Goal: Task Accomplishment & Management: Use online tool/utility

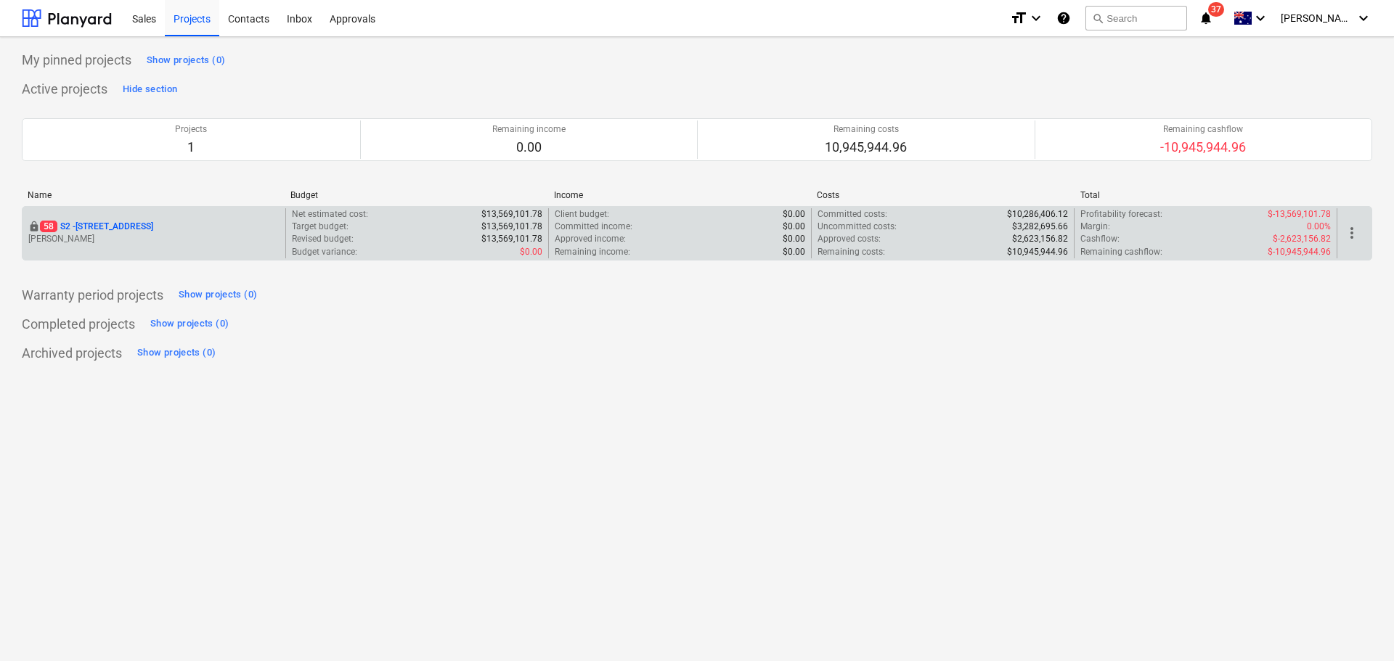
click at [153, 232] on p "[STREET_ADDRESS]" at bounding box center [96, 227] width 113 height 12
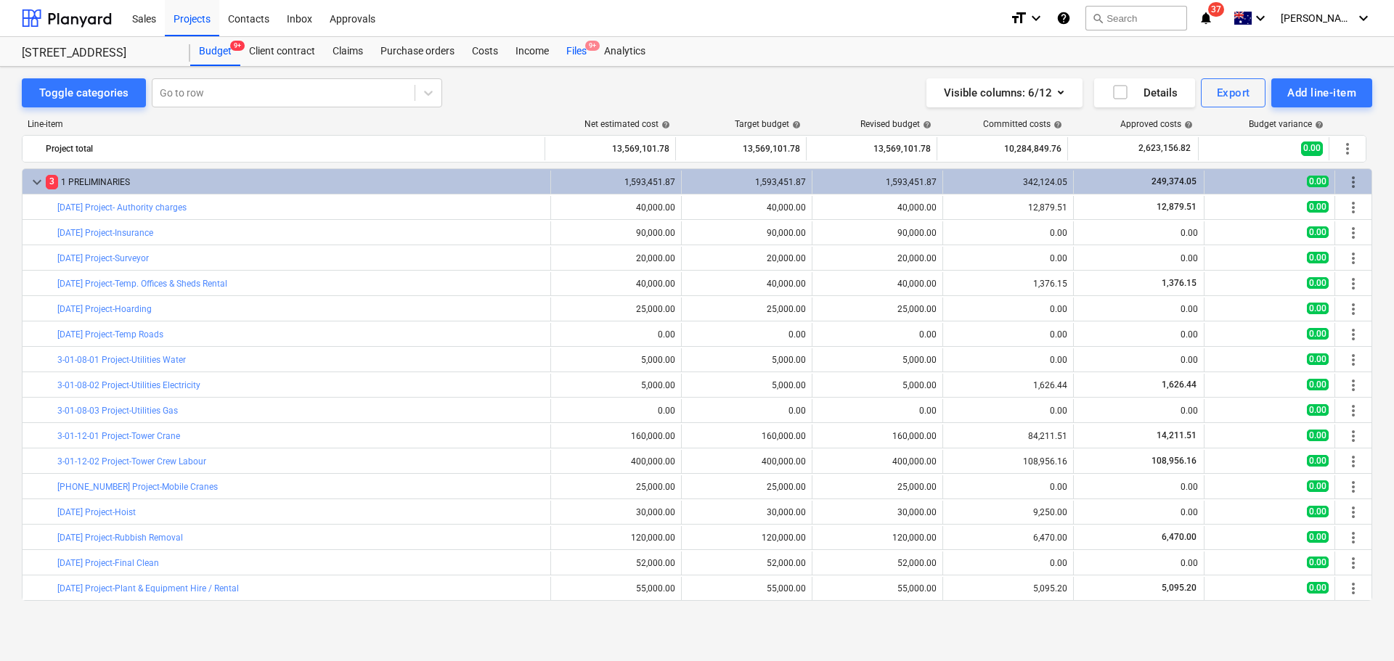
click at [577, 52] on div "Files 9+" at bounding box center [576, 51] width 38 height 29
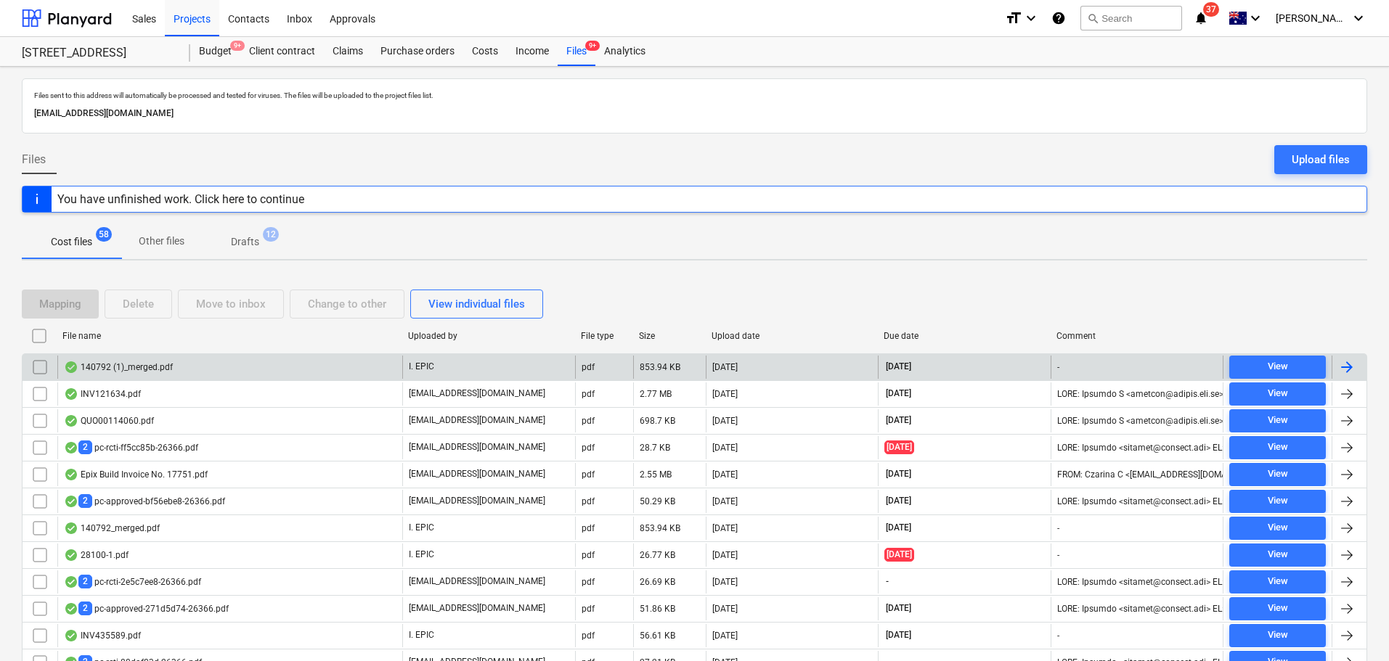
click at [265, 369] on div "140792 (1)_merged.pdf" at bounding box center [229, 367] width 345 height 23
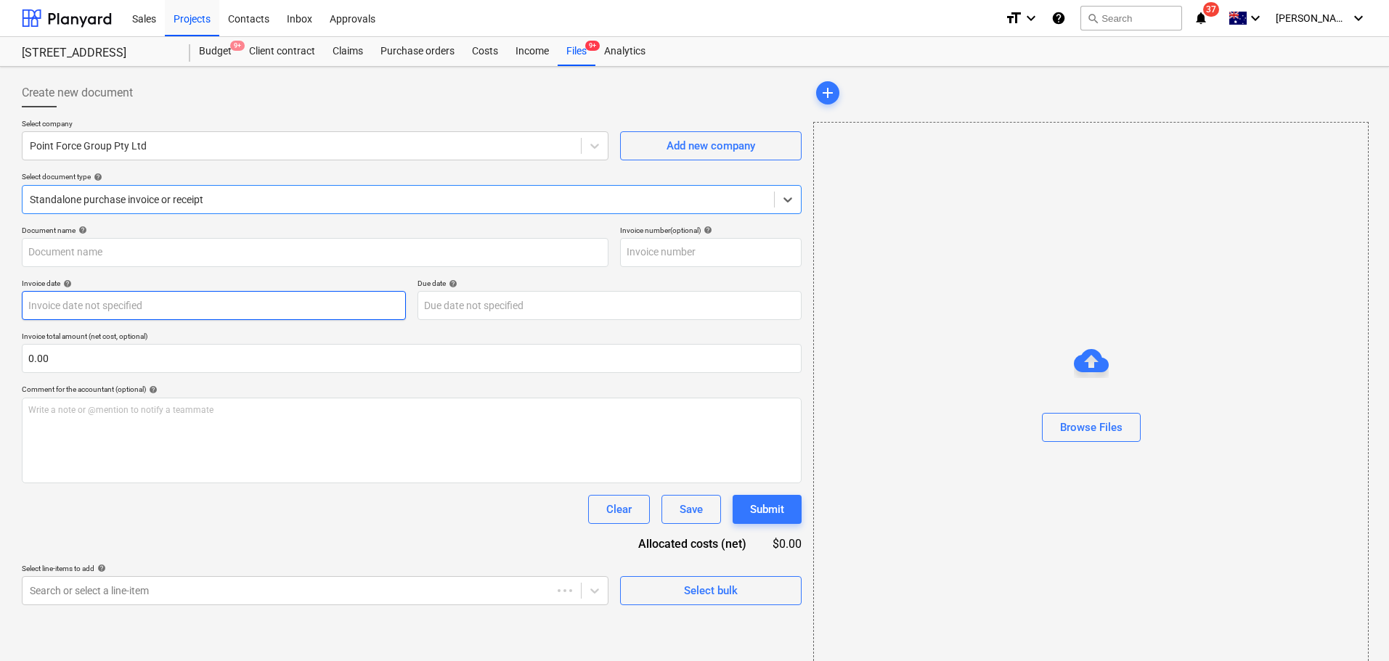
type input "140792"
type input "31 Aug 2025"
type input "12 Sep 2025"
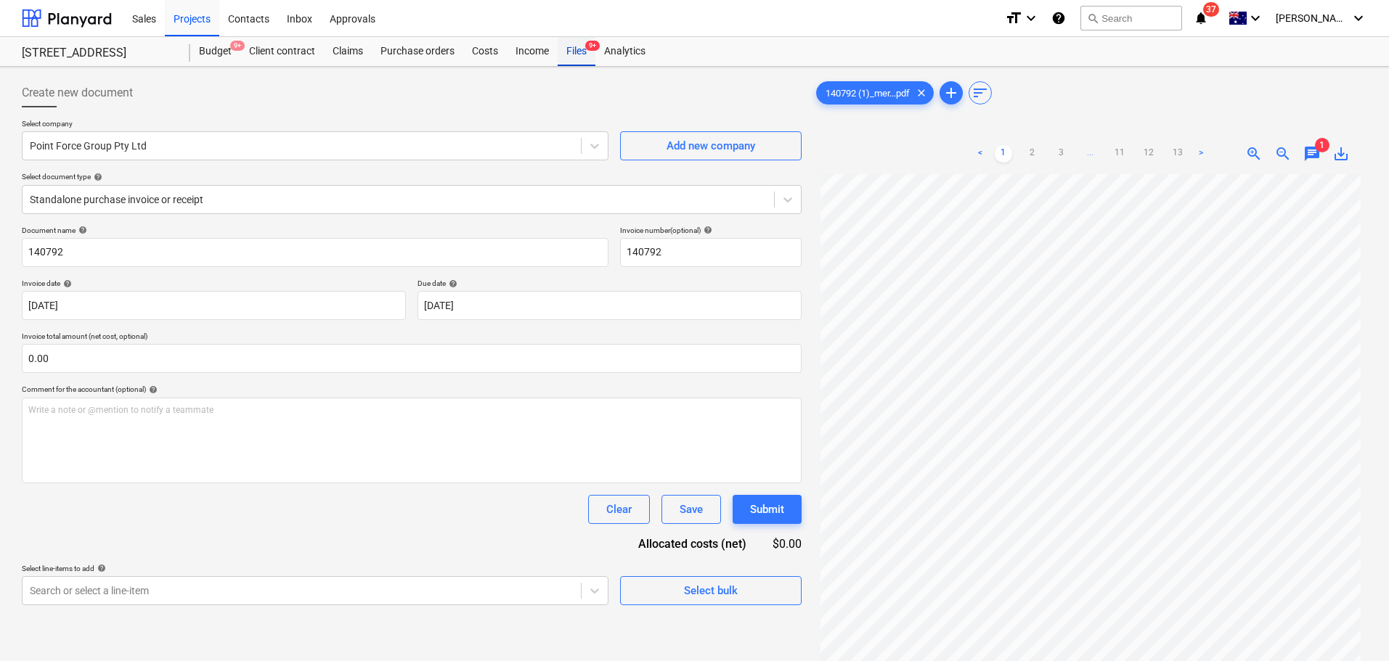
click at [579, 63] on div "Files 9+" at bounding box center [576, 51] width 38 height 29
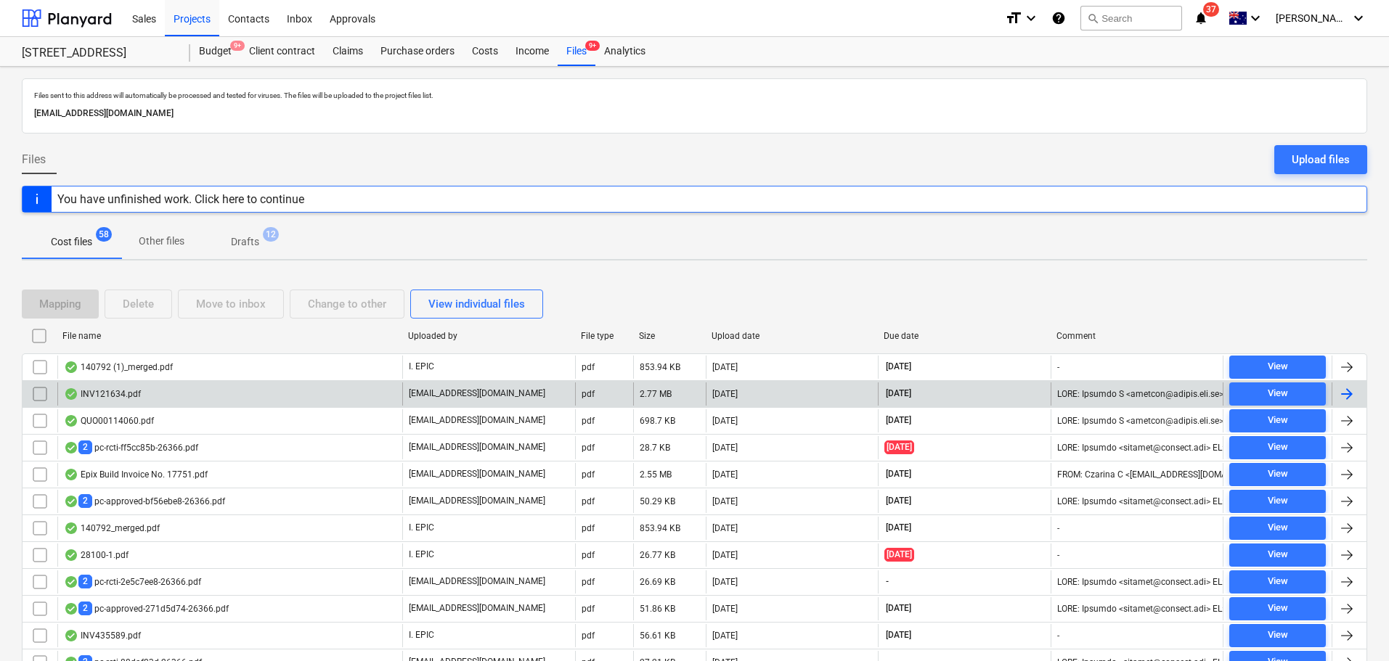
click at [226, 397] on div "INV121634.pdf" at bounding box center [229, 394] width 345 height 23
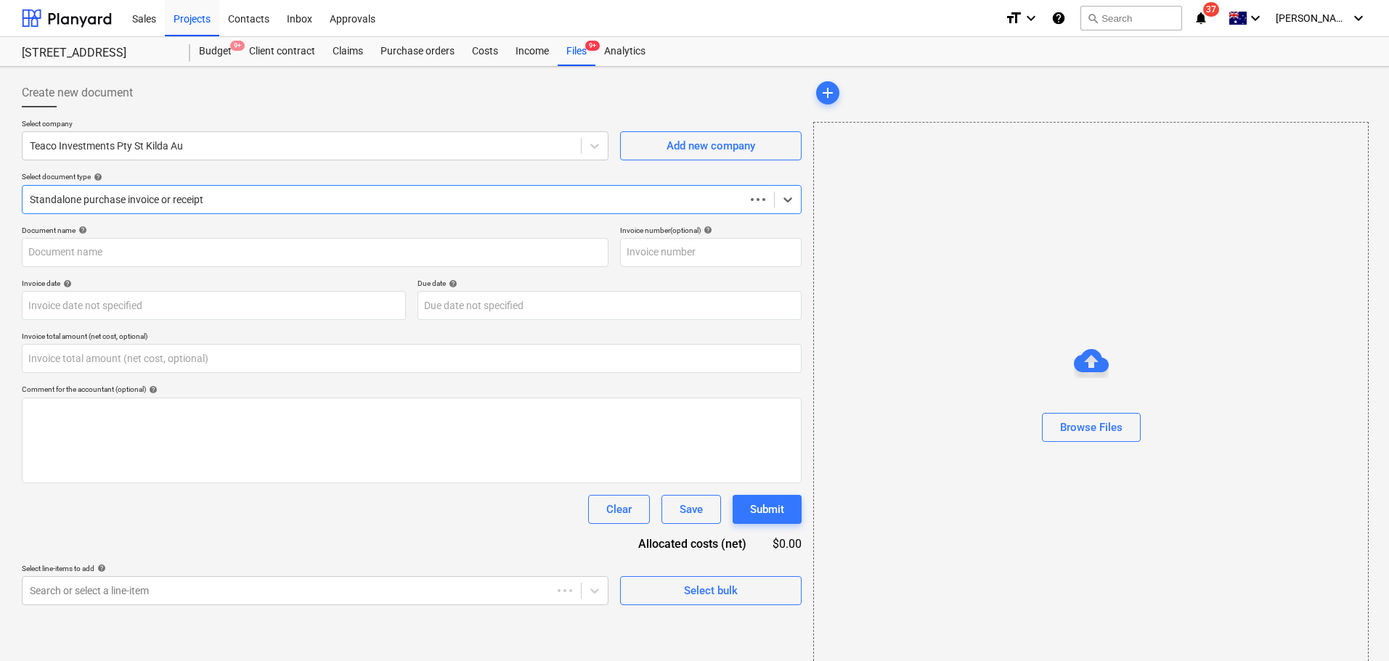
type input "0.00"
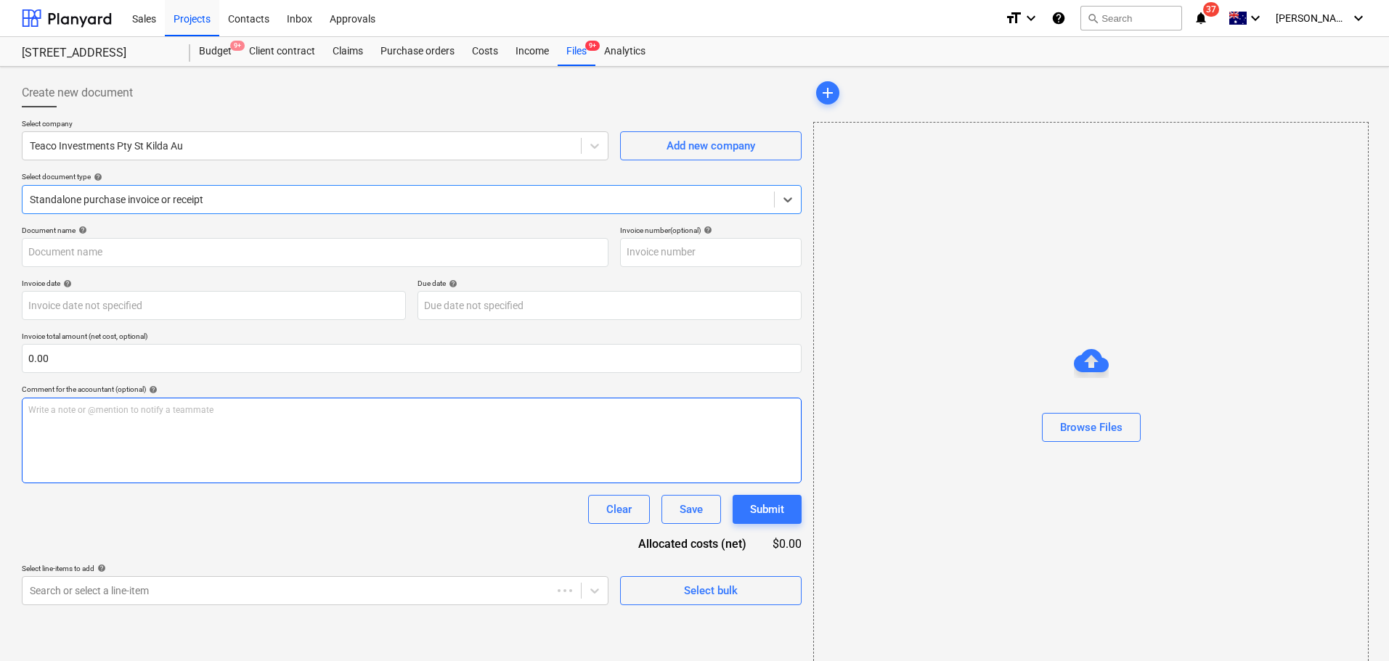
type input "121634"
type input "04 Sep 2025"
type input "30 Oct 2025"
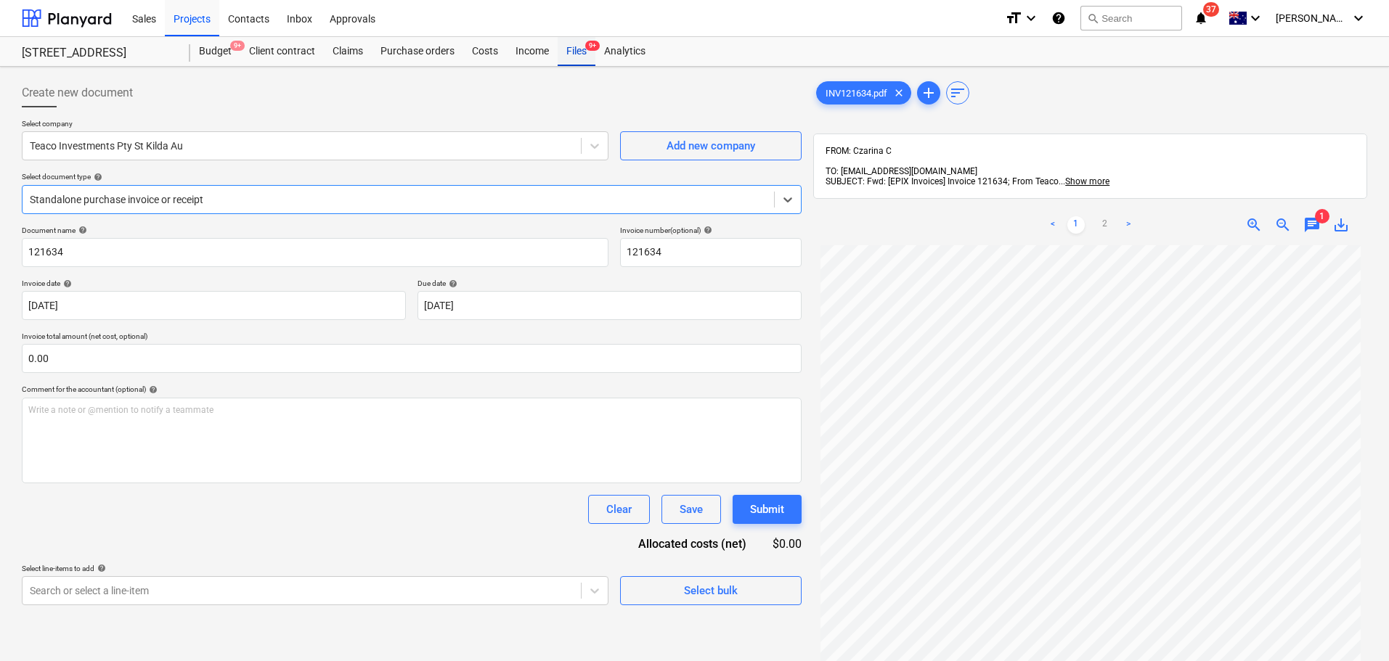
click at [586, 56] on div "Files 9+" at bounding box center [576, 51] width 38 height 29
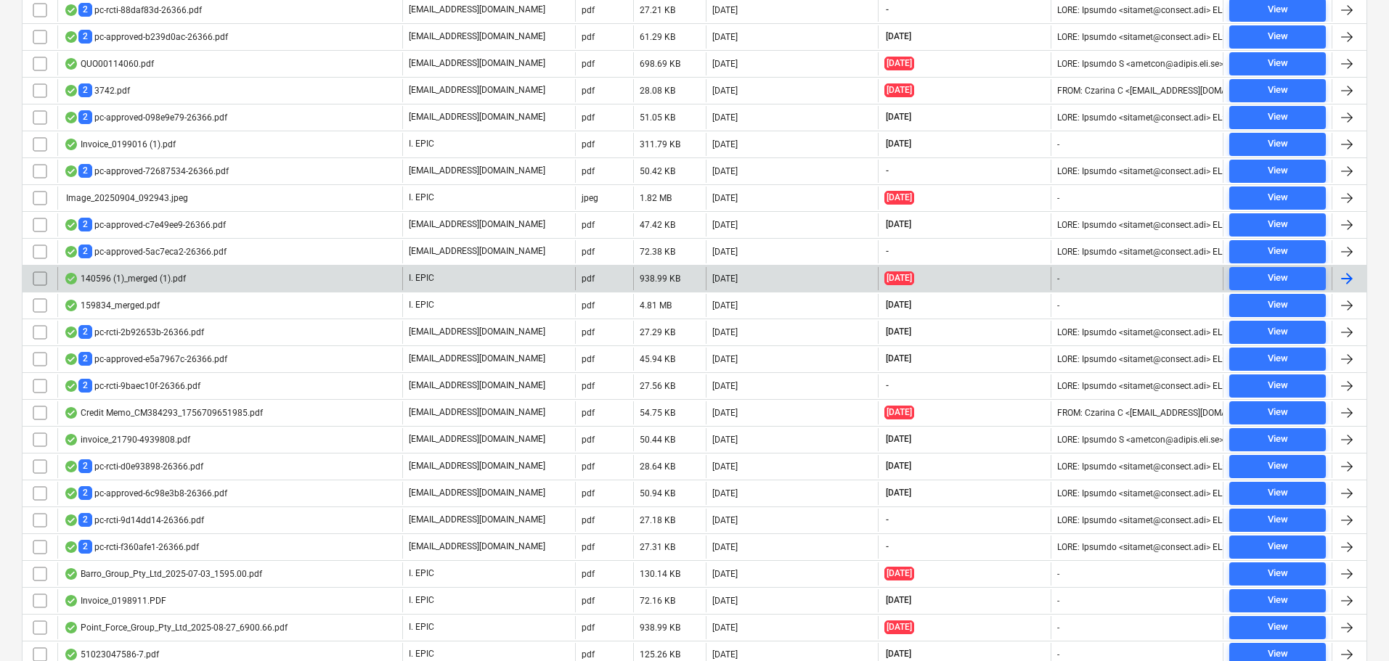
scroll to position [653, 0]
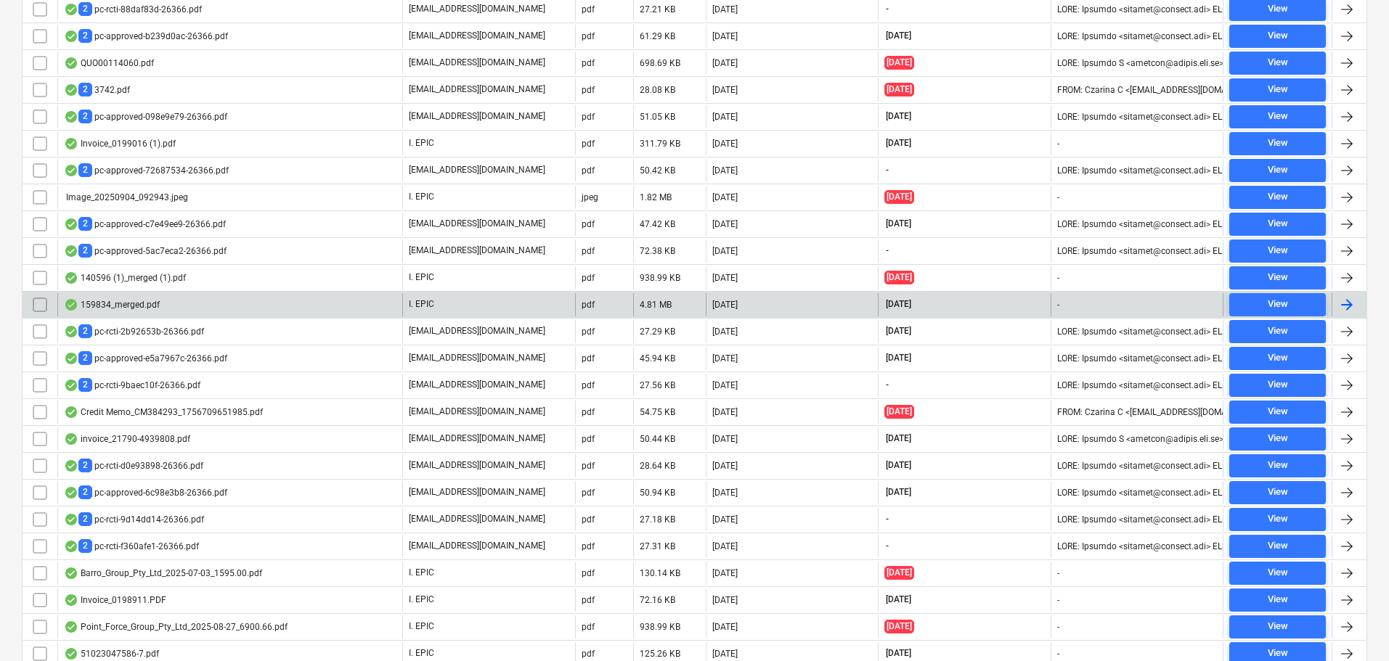
click at [130, 307] on div "159834_merged.pdf" at bounding box center [112, 305] width 96 height 12
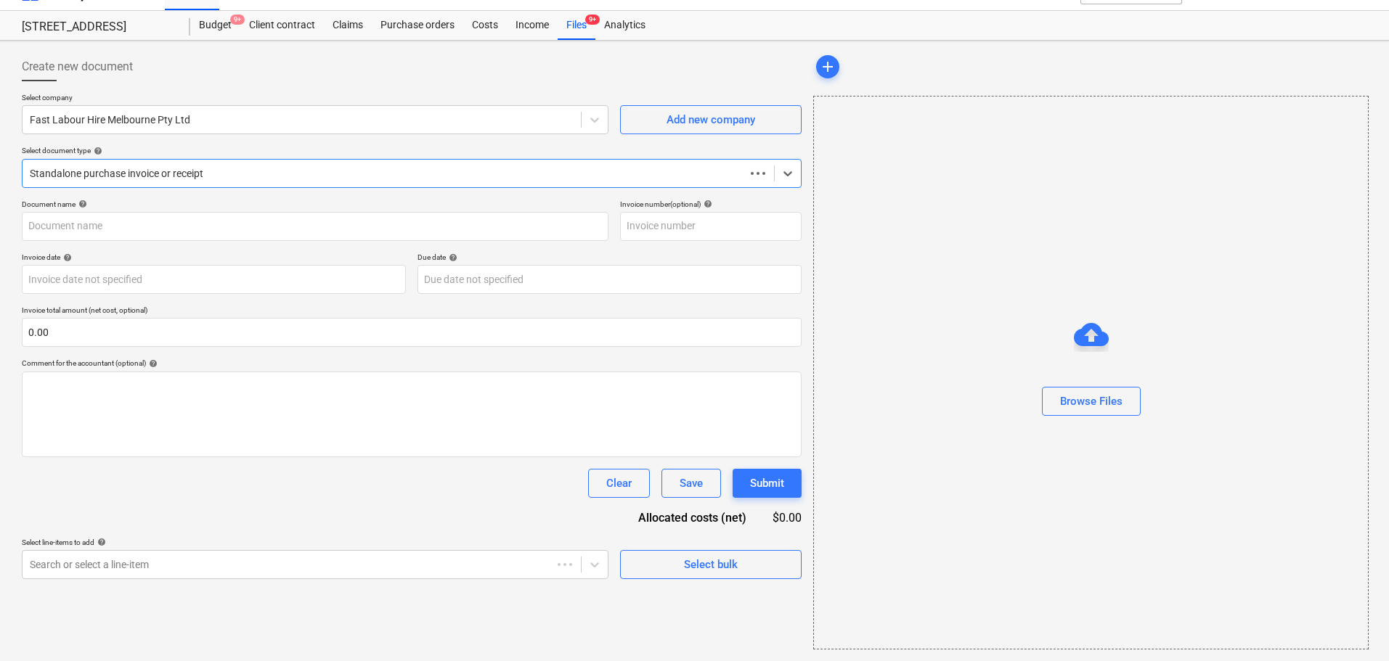
scroll to position [26, 0]
type input "159834"
type input "01 Sep 2025"
type input "30 Sep 2025"
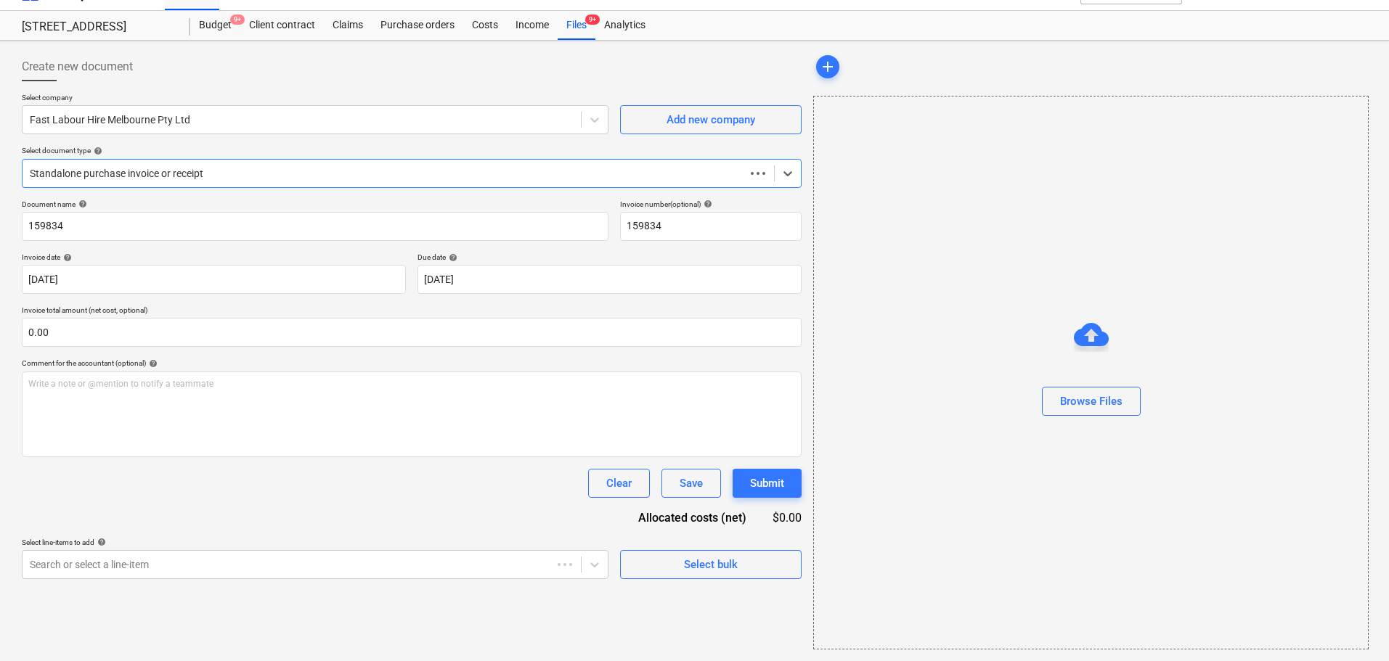
scroll to position [0, 0]
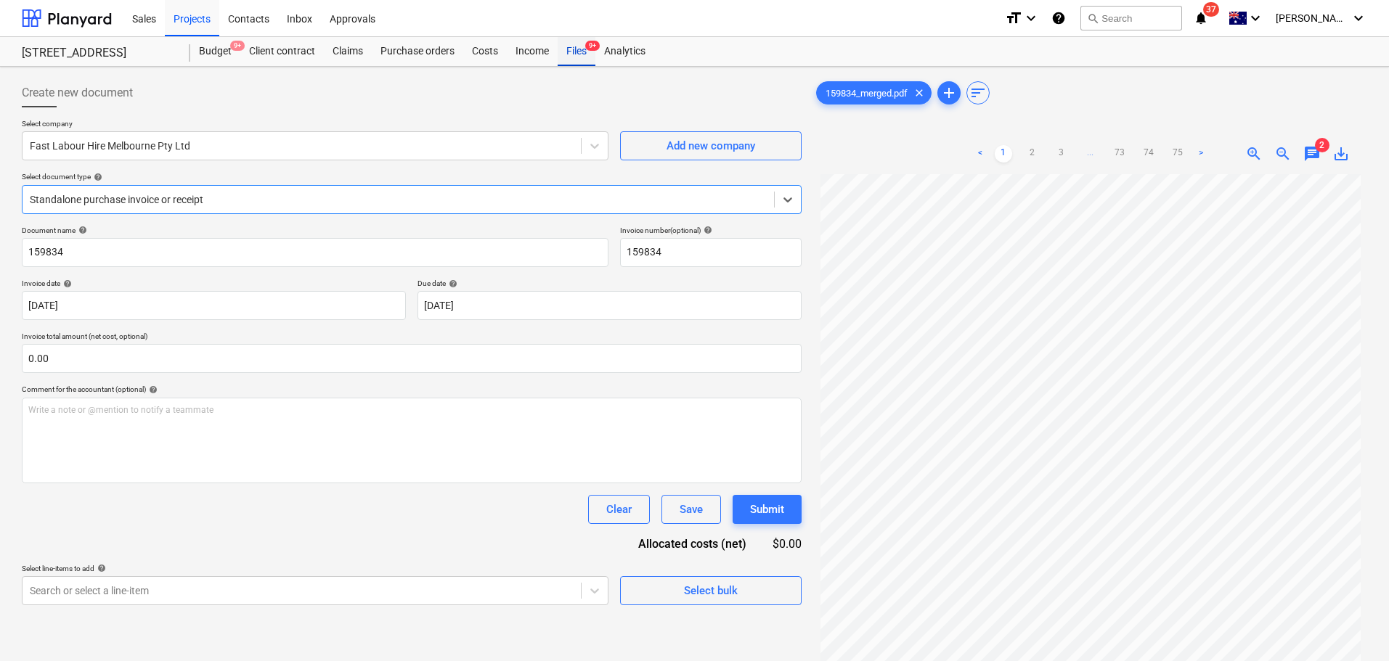
click at [579, 54] on div "Files 9+" at bounding box center [576, 51] width 38 height 29
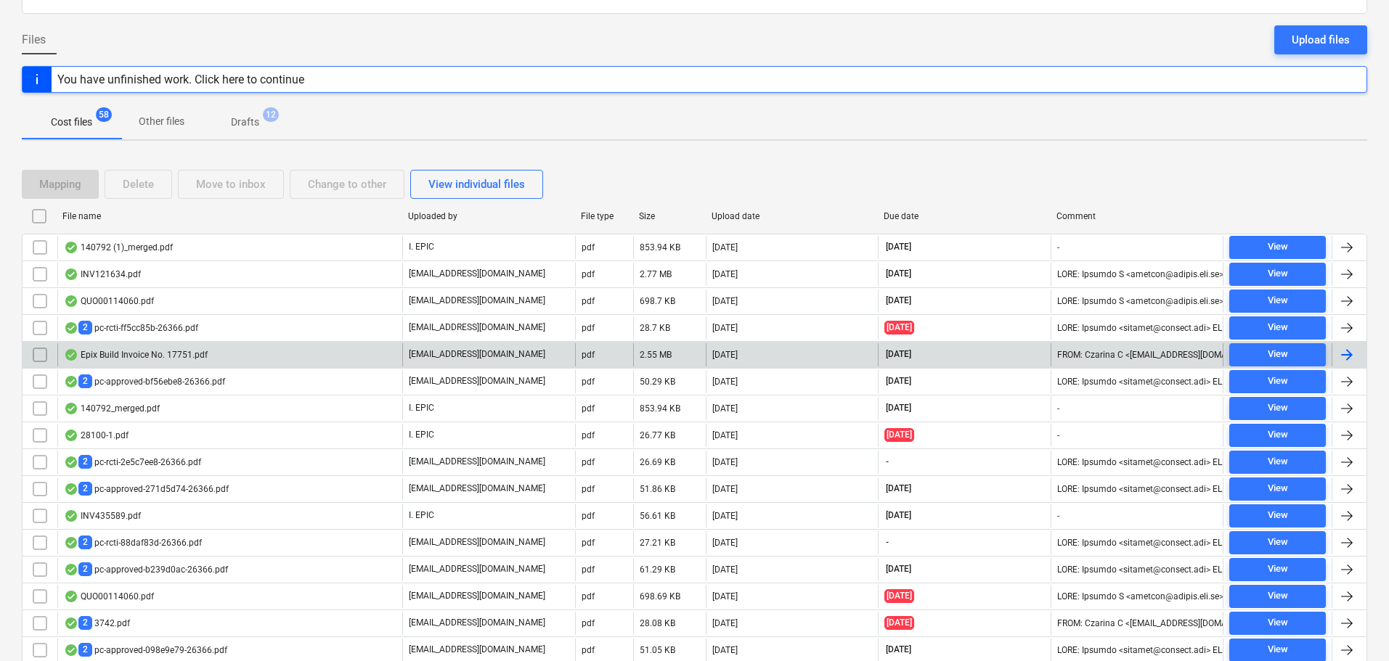
scroll to position [99, 0]
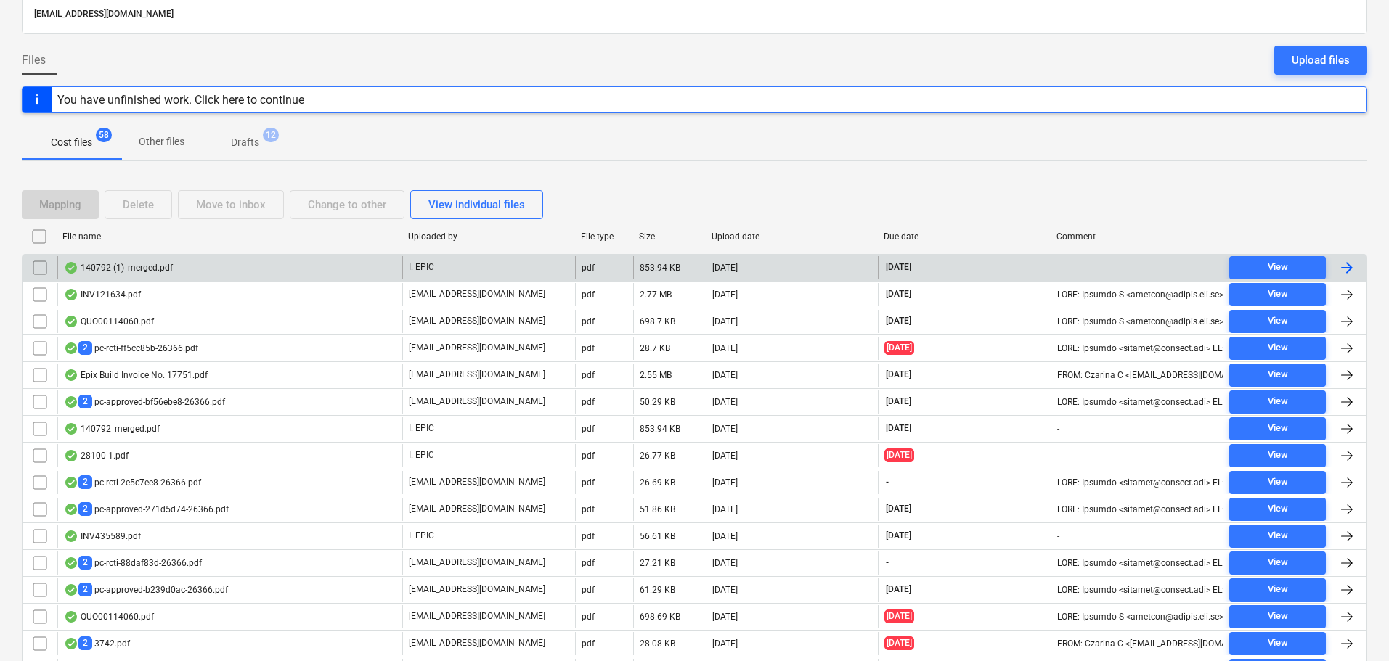
click at [336, 279] on div "140792 (1)_merged.pdf" at bounding box center [229, 267] width 345 height 23
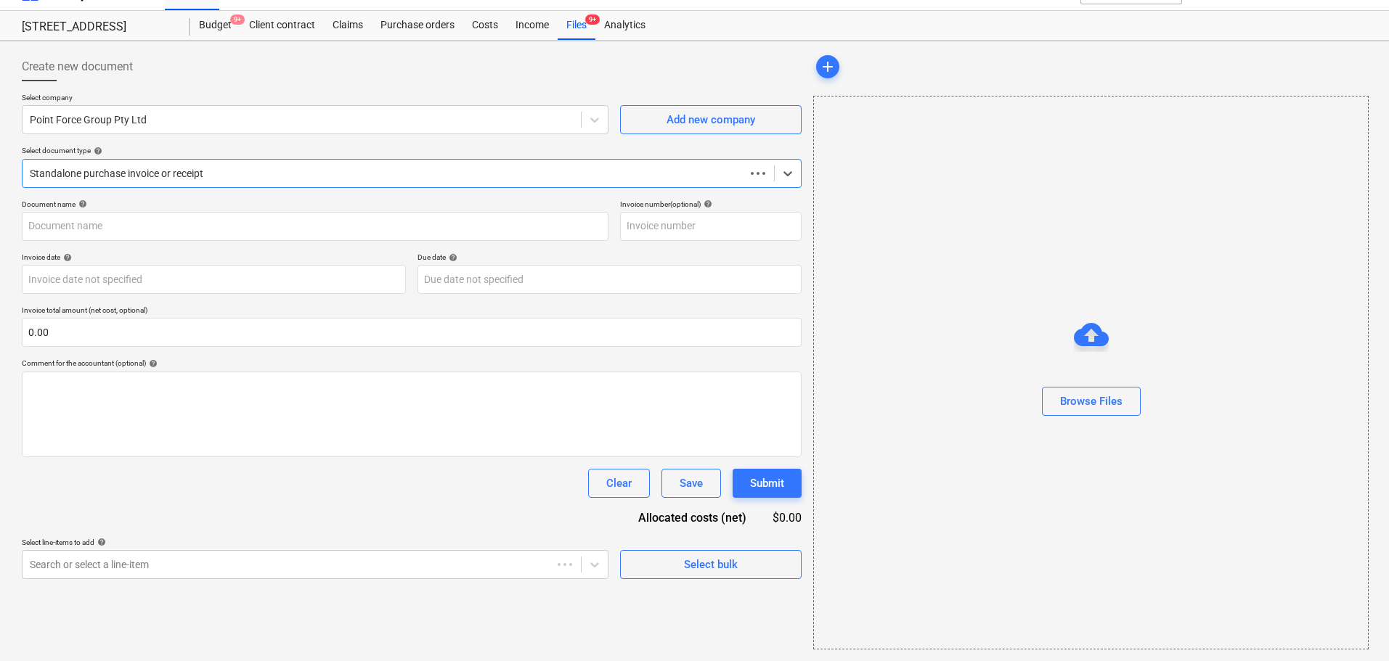
scroll to position [26, 0]
type input "140792"
type input "31 Aug 2025"
type input "12 Sep 2025"
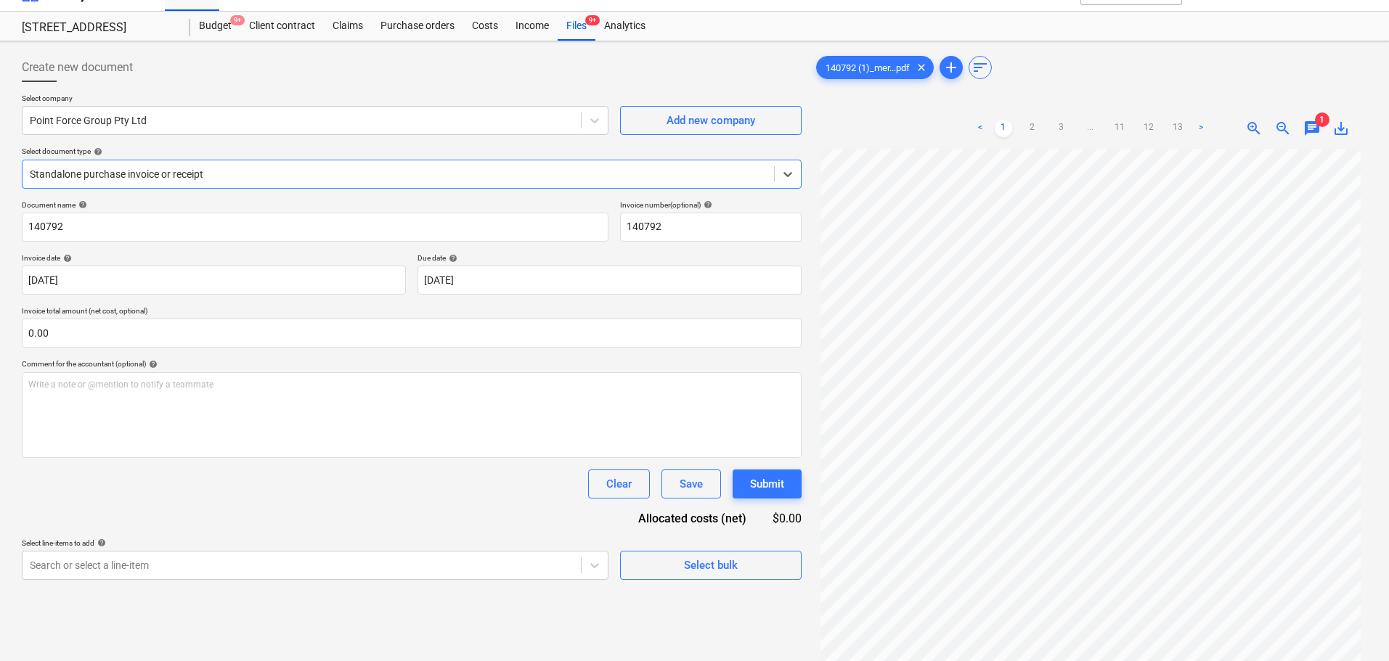
scroll to position [0, 0]
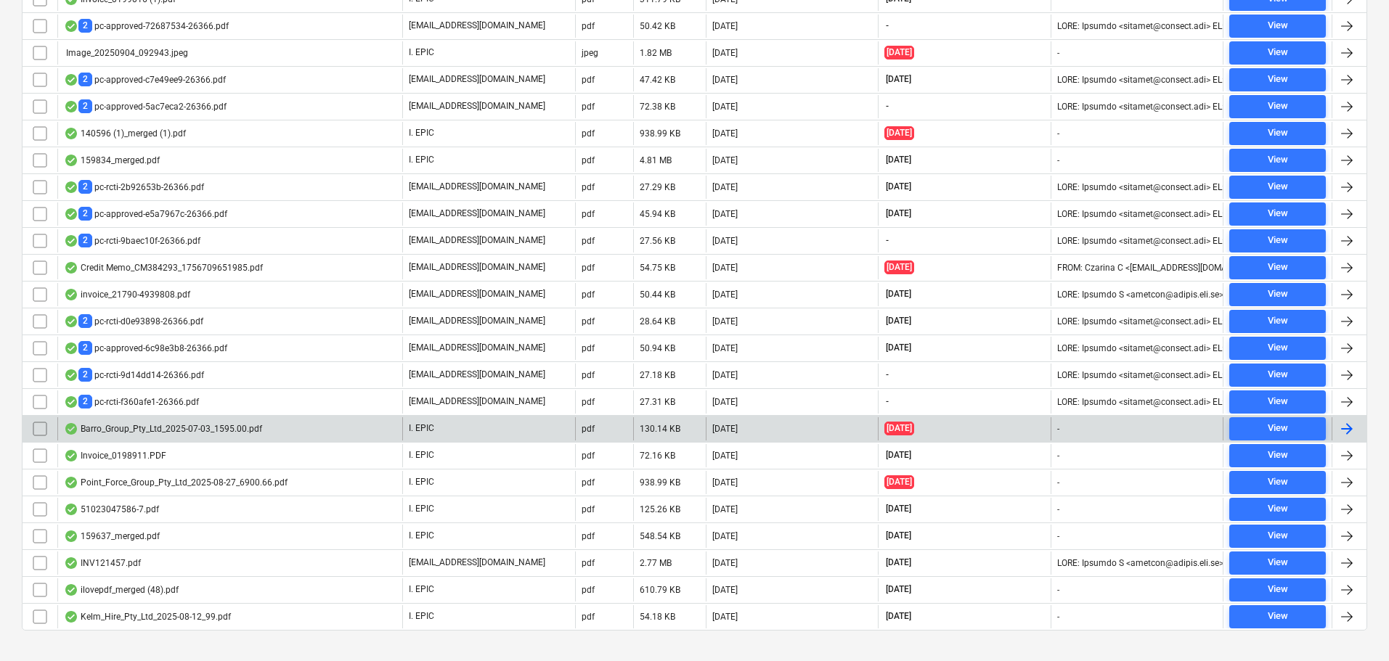
scroll to position [781, 0]
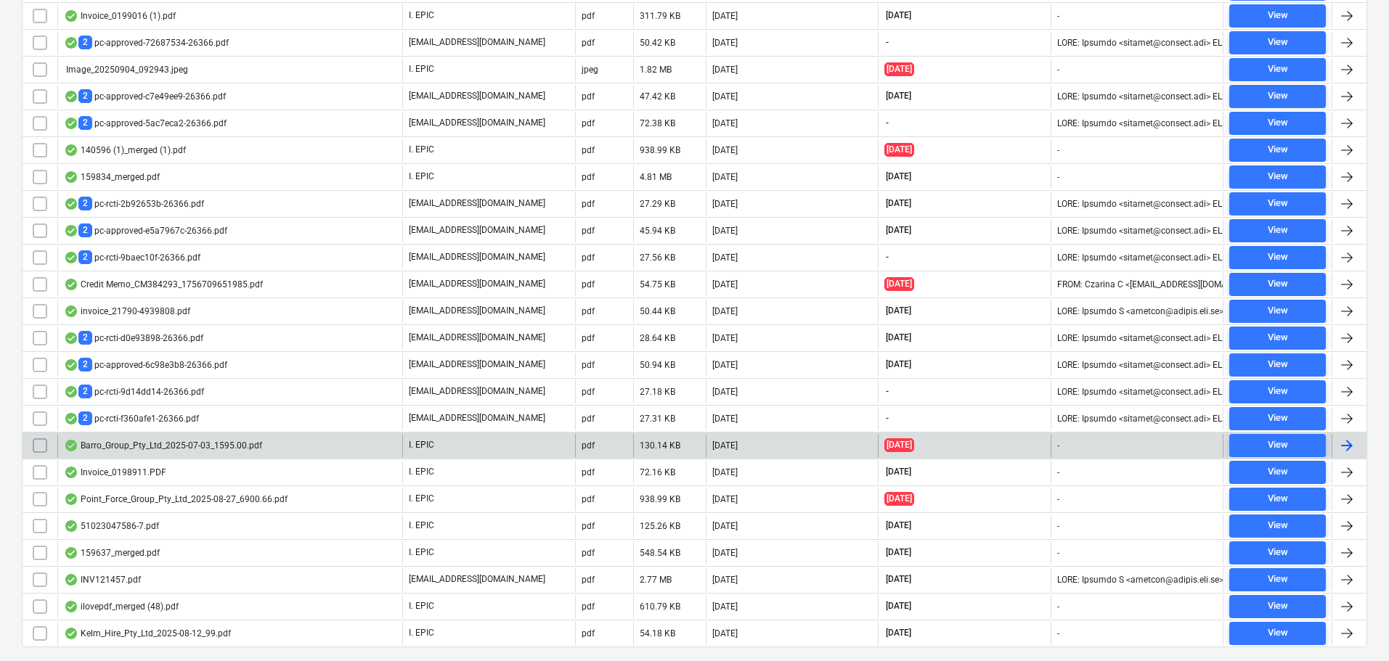
click at [211, 443] on div "Barro_Group_Pty_Ltd_2025-07-03_1595.00.pdf" at bounding box center [163, 446] width 198 height 12
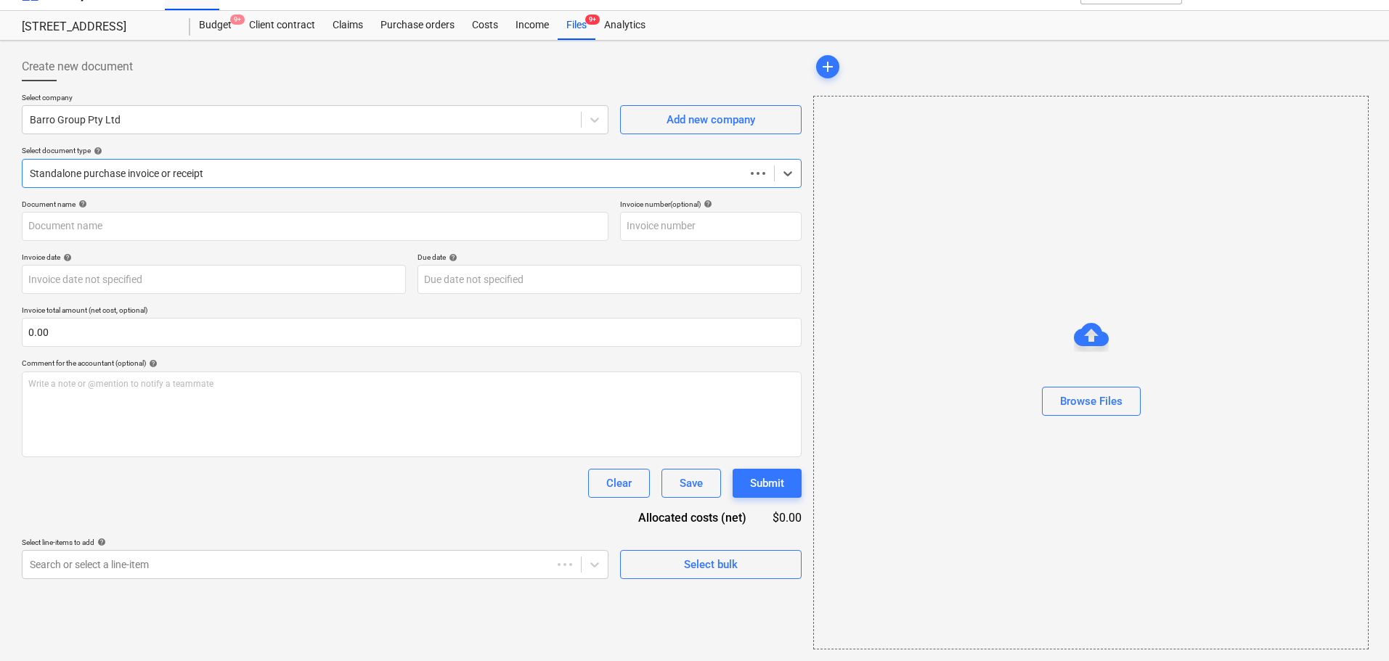
scroll to position [26, 0]
type input "51023047174"
type input "03 Jul 2025"
type input "02 Aug 2025"
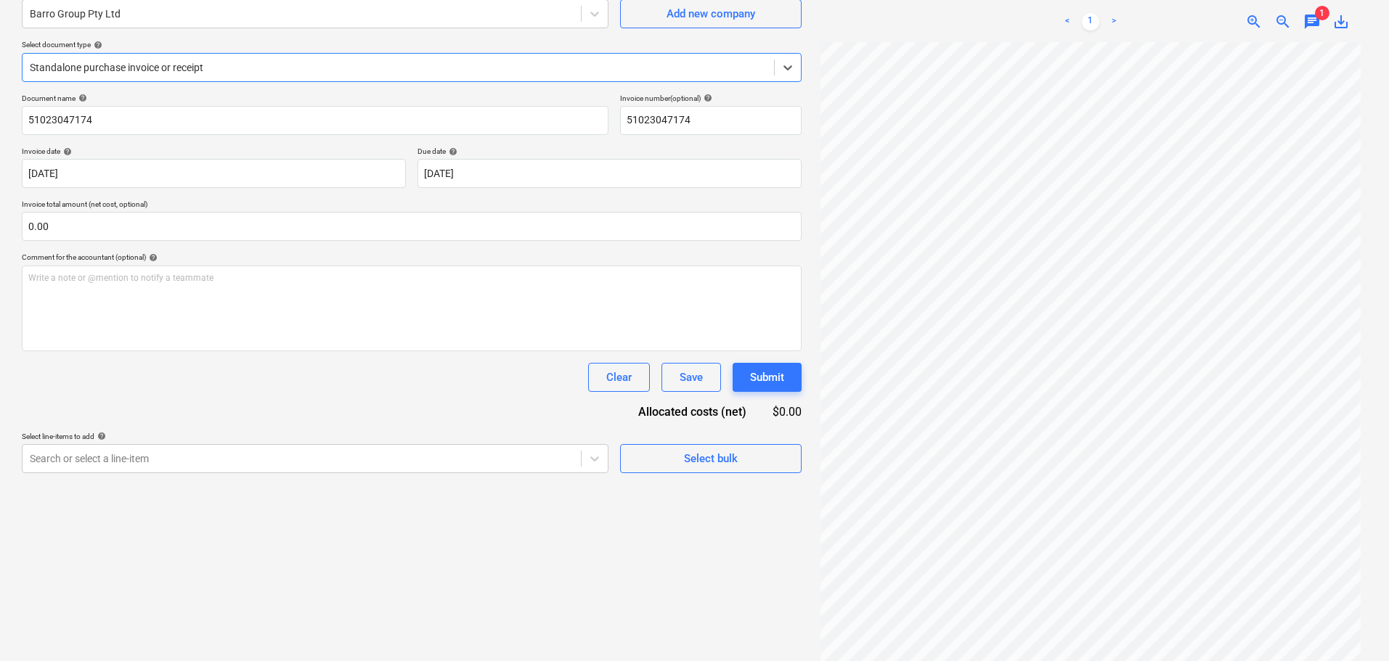
scroll to position [0, 0]
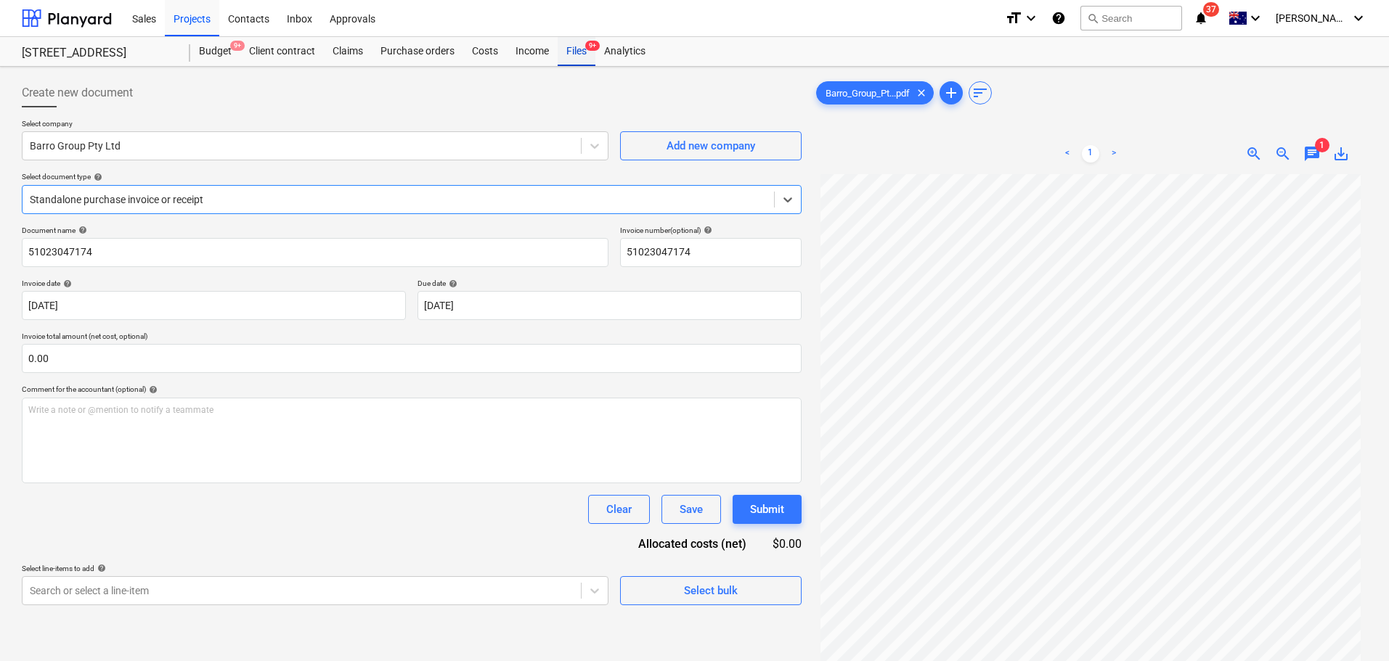
click at [570, 57] on div "Files 9+" at bounding box center [576, 51] width 38 height 29
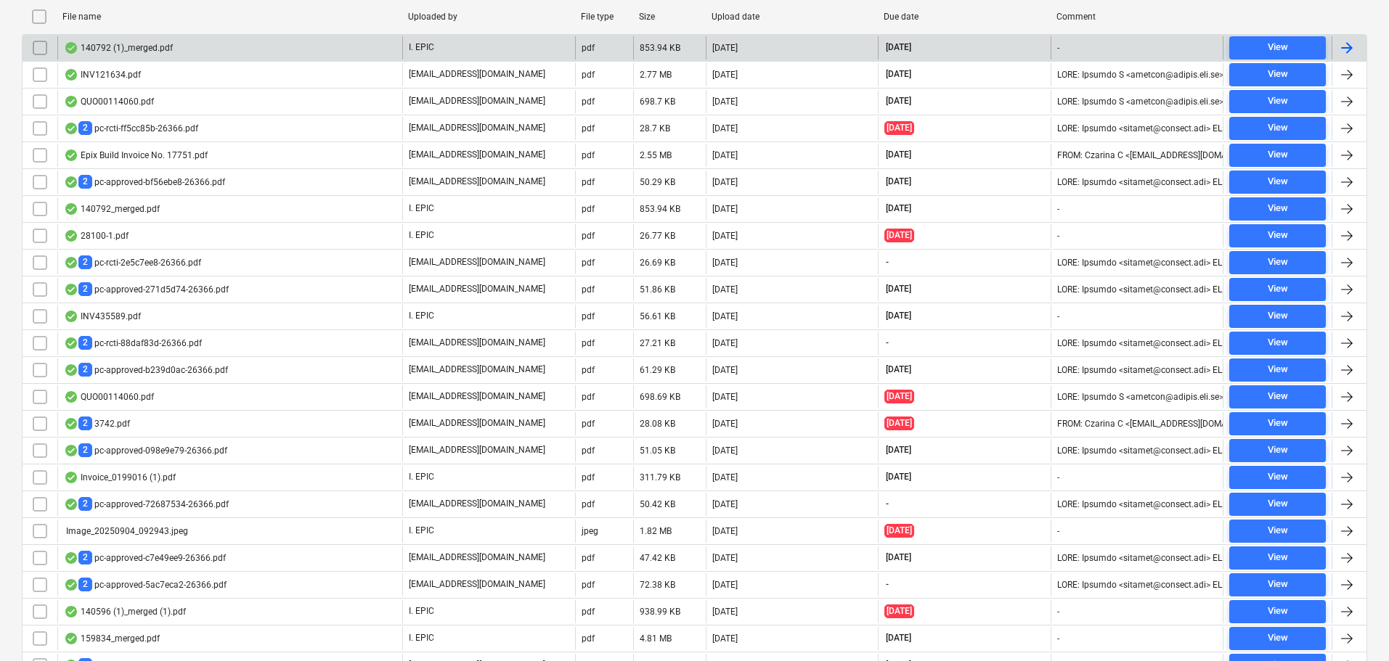
scroll to position [320, 0]
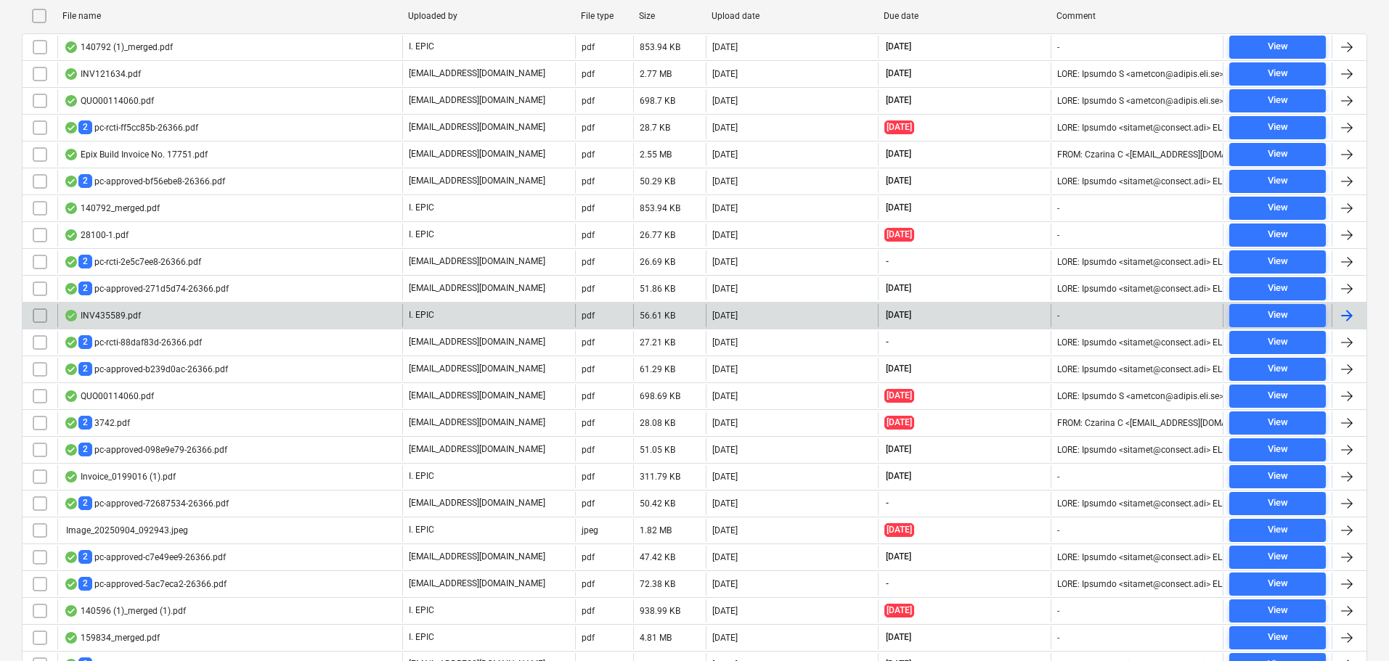
click at [346, 322] on div "INV435589.pdf" at bounding box center [229, 315] width 345 height 23
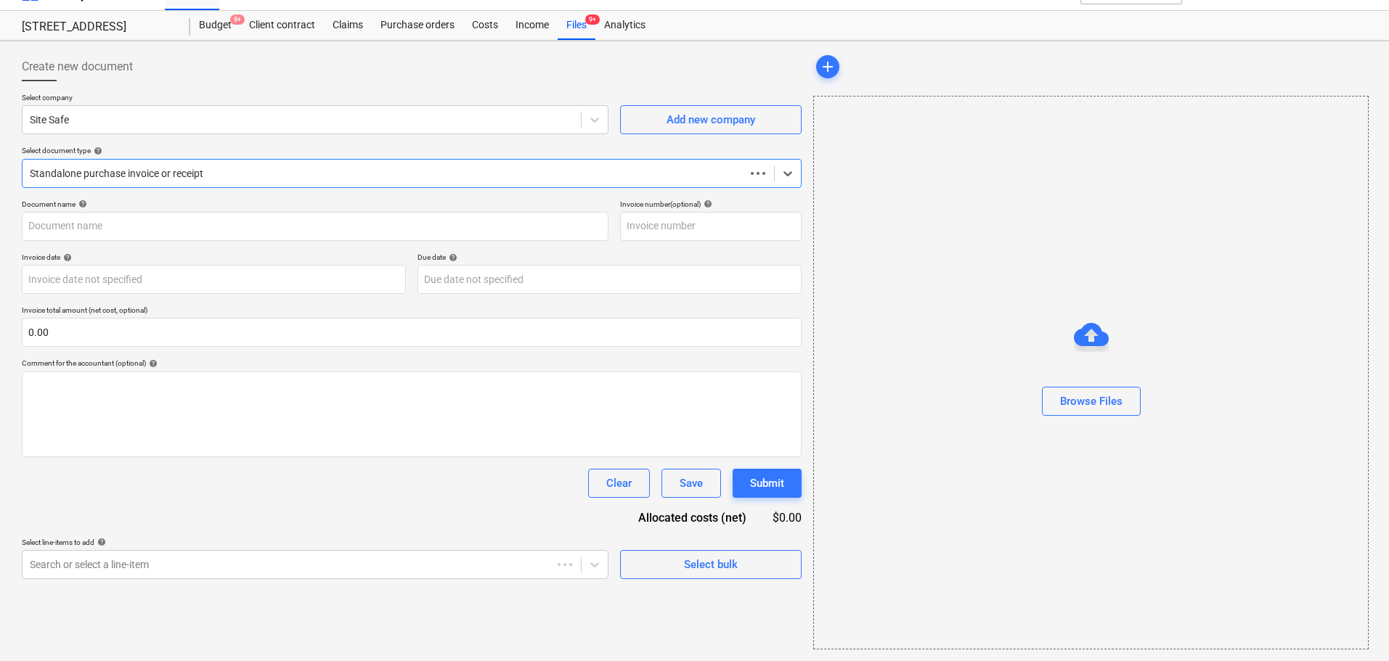
scroll to position [26, 0]
type input "435589"
type input "31 Aug 2025"
type input "30 Sep 2025"
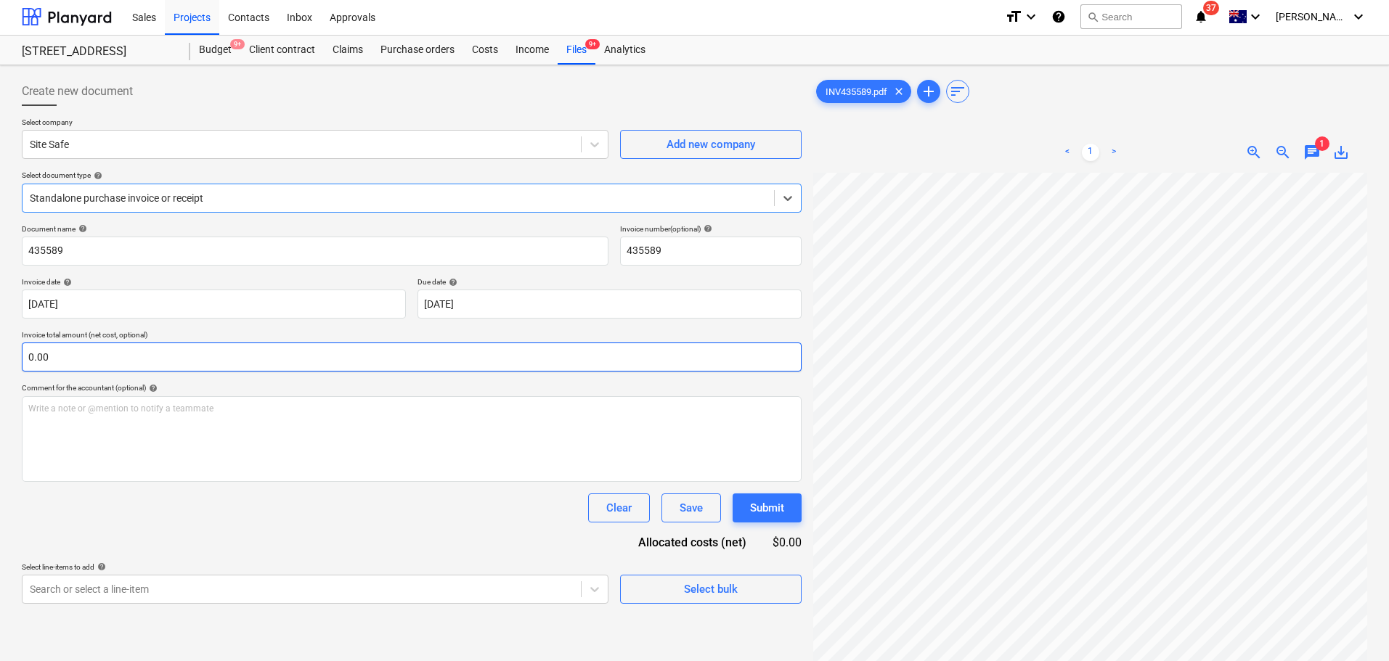
scroll to position [0, 0]
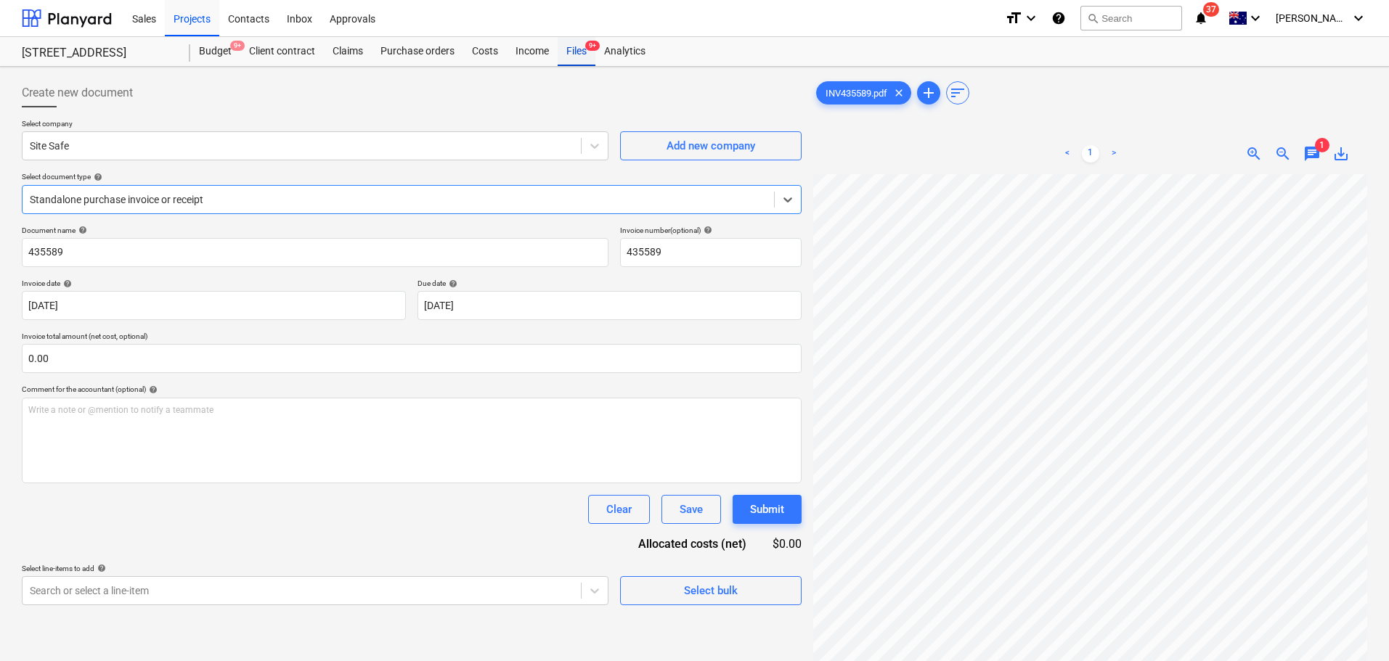
click at [586, 44] on span "9+" at bounding box center [592, 46] width 15 height 10
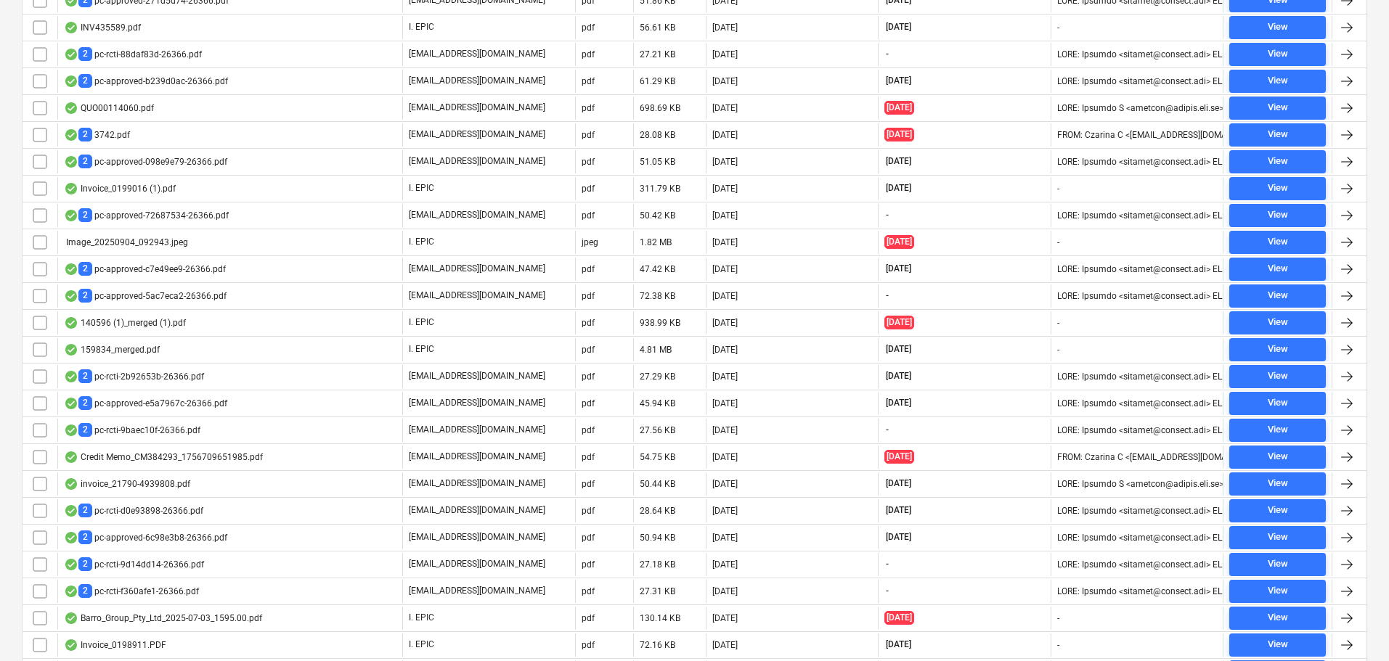
scroll to position [630, 0]
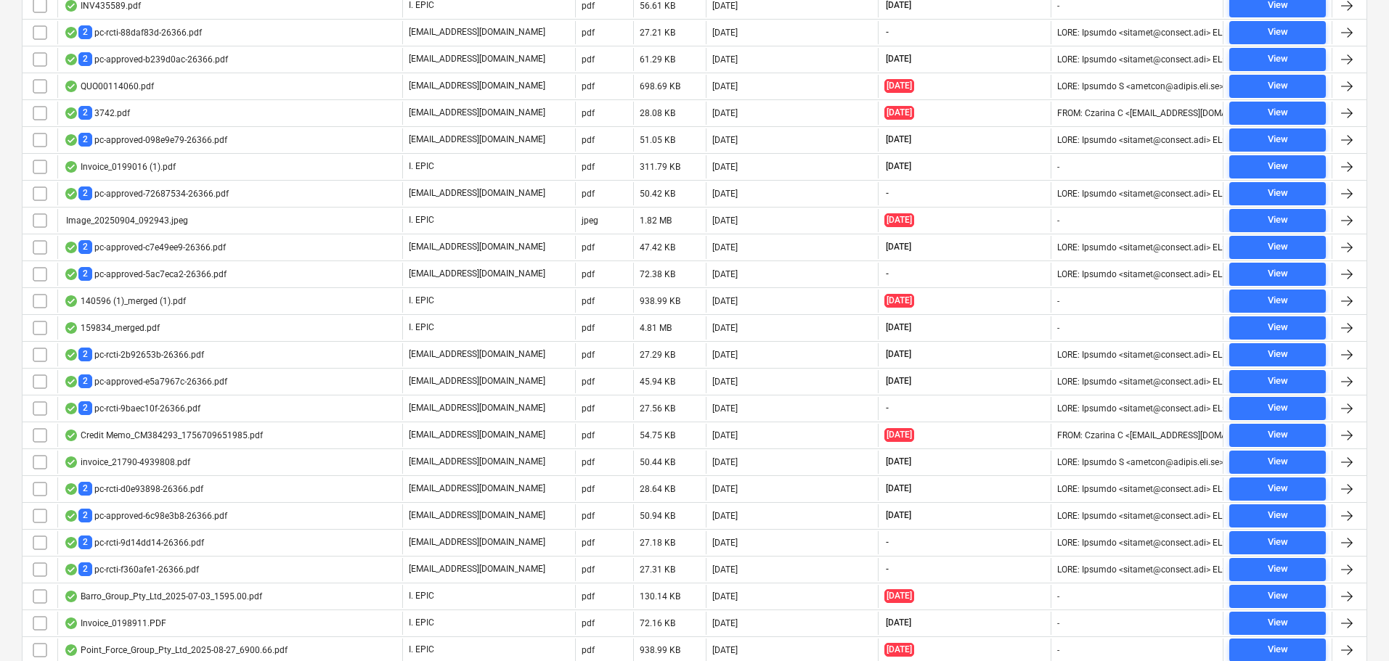
click at [523, 414] on div "support@payapps.com" at bounding box center [488, 408] width 173 height 23
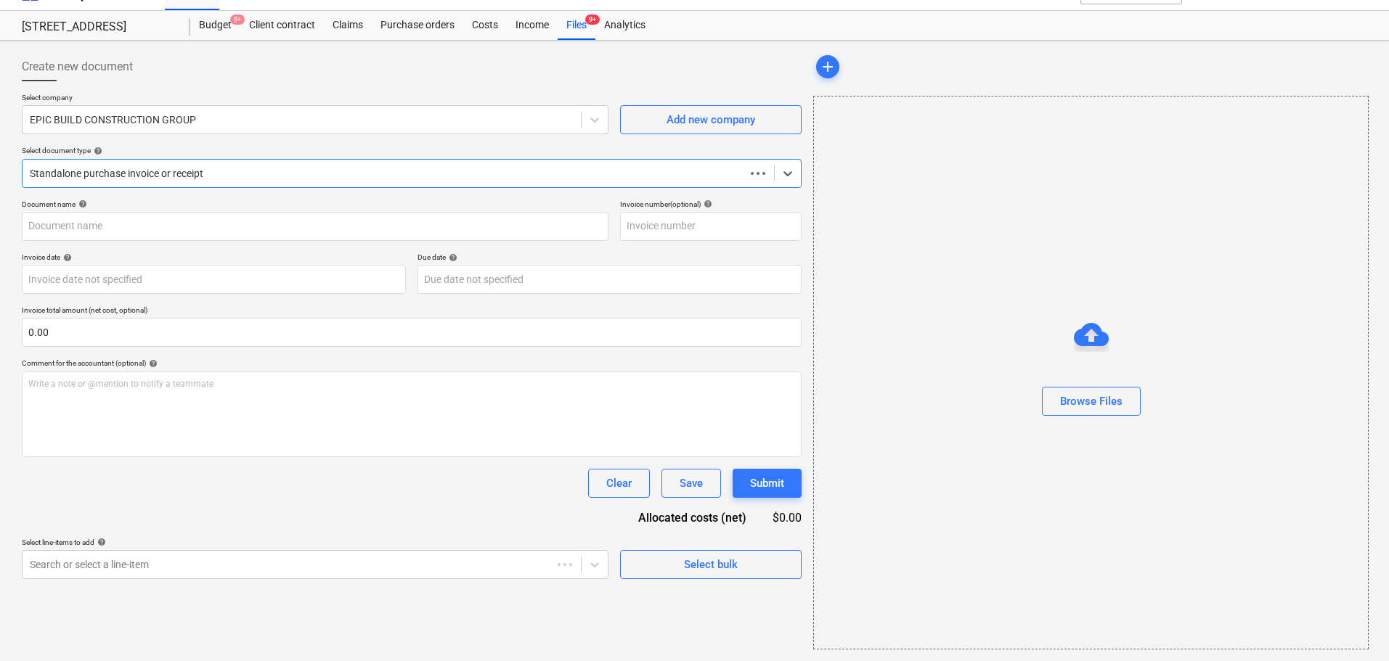
scroll to position [25, 0]
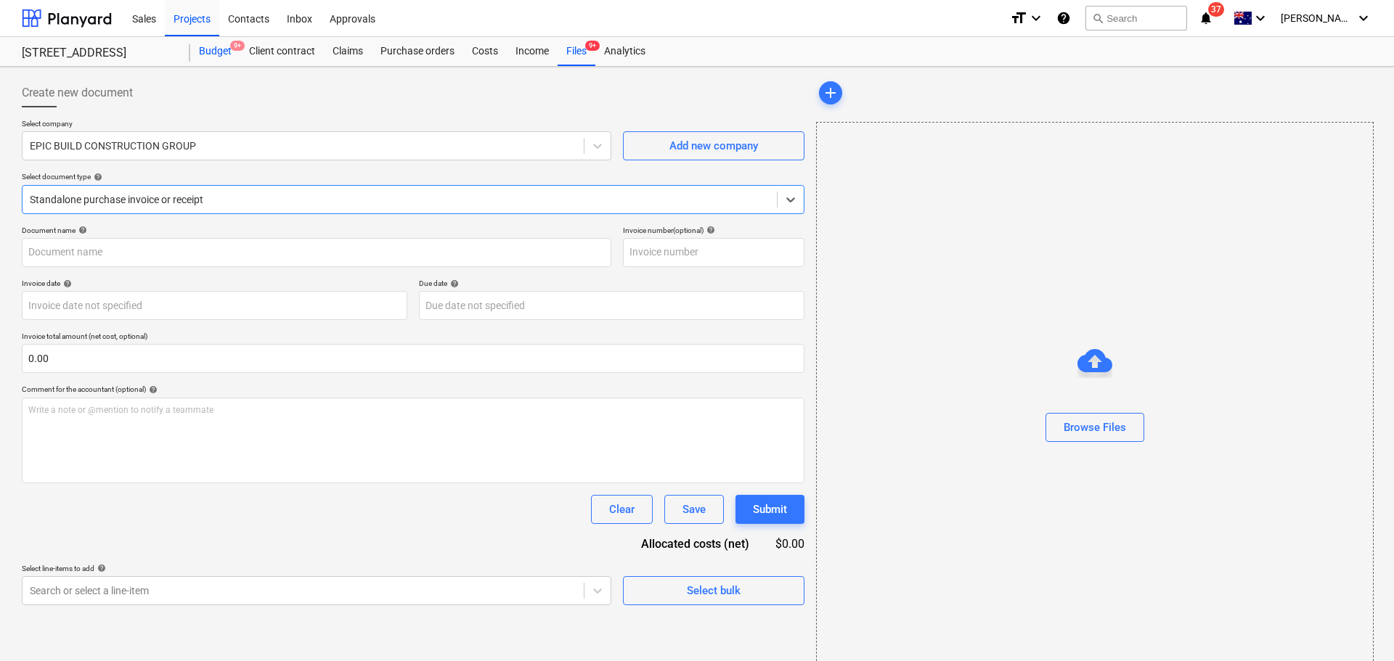
type input "EZY PC3"
type input "05 Sep 2025"
type input "30 Sep 2025"
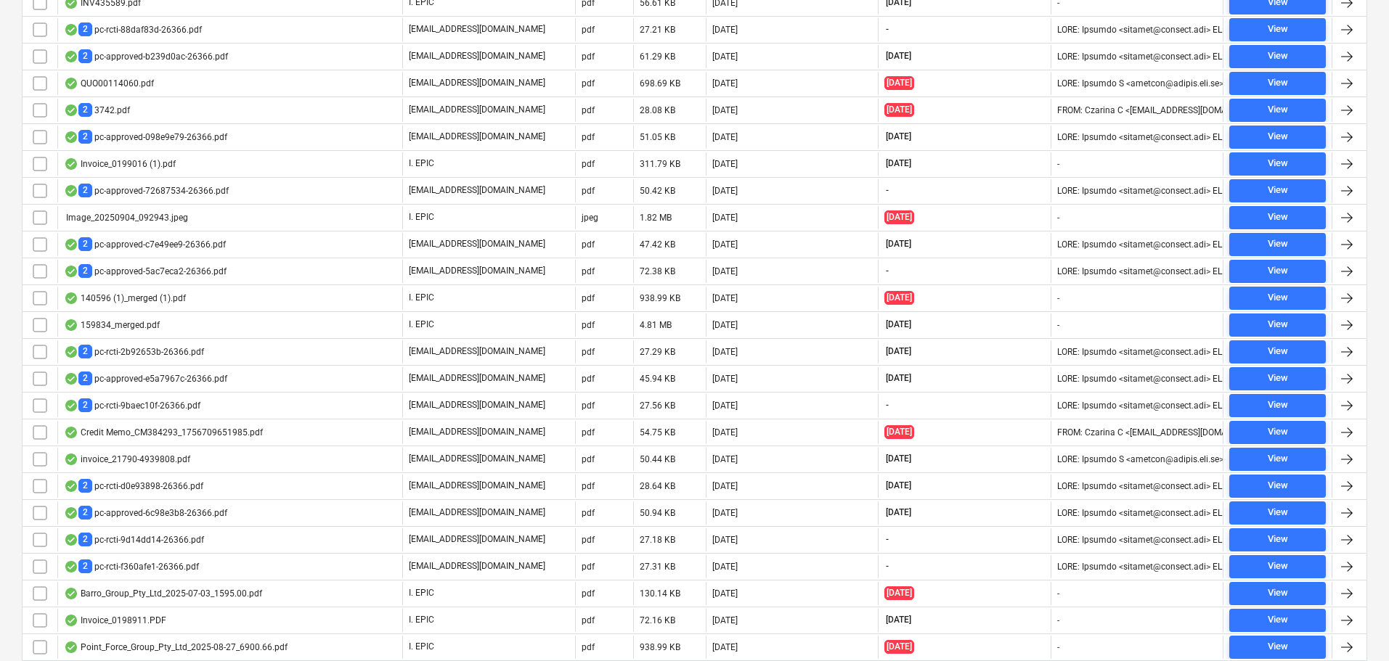
scroll to position [820, 0]
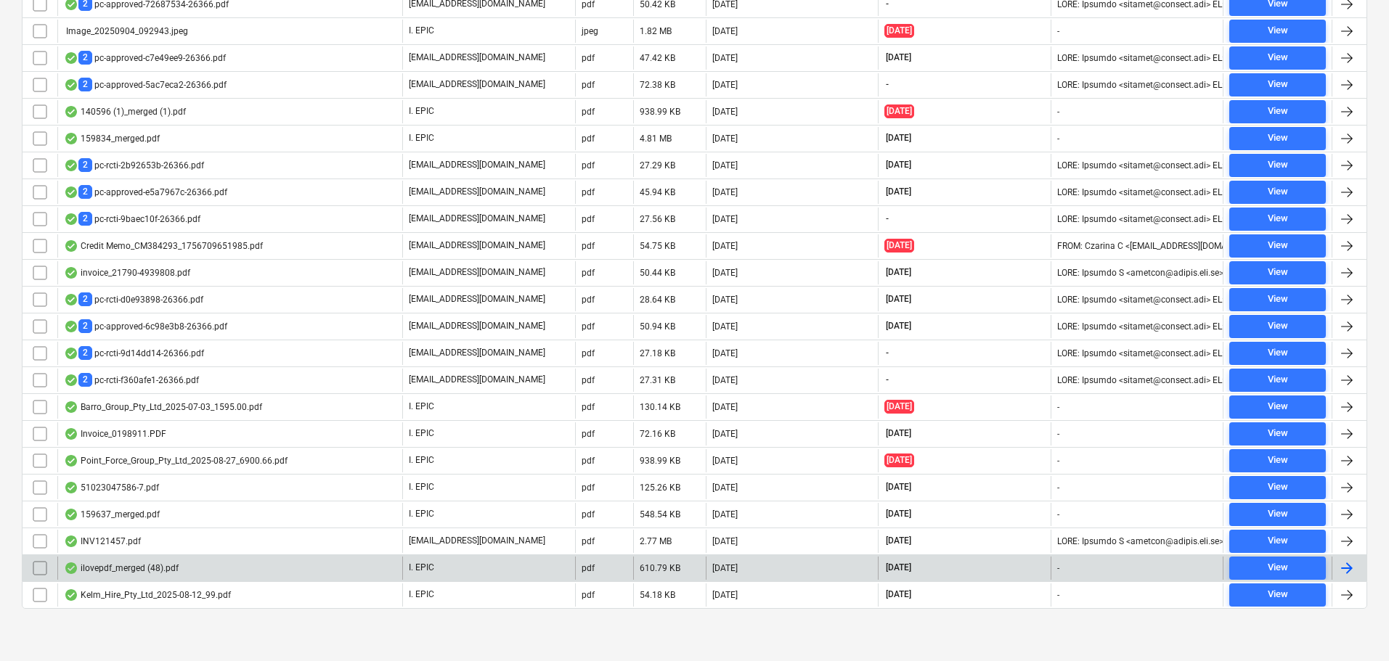
click at [477, 574] on div "I. EPIC" at bounding box center [488, 568] width 173 height 23
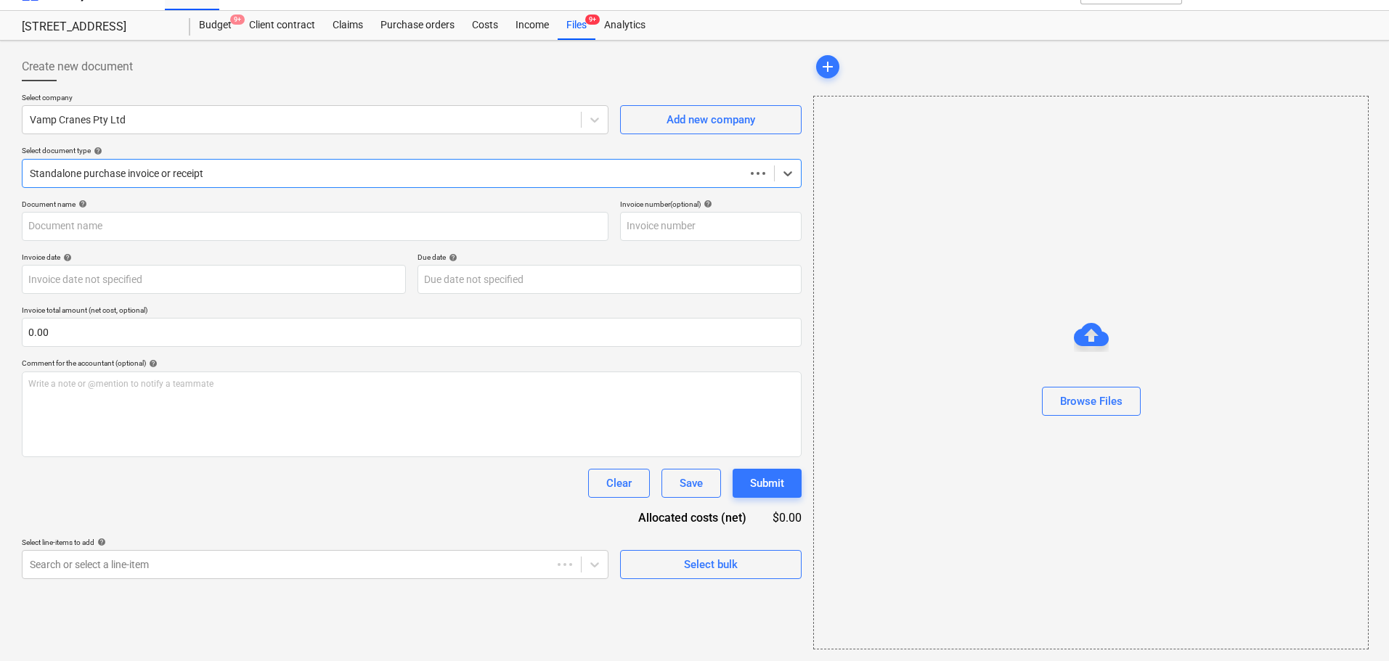
scroll to position [26, 0]
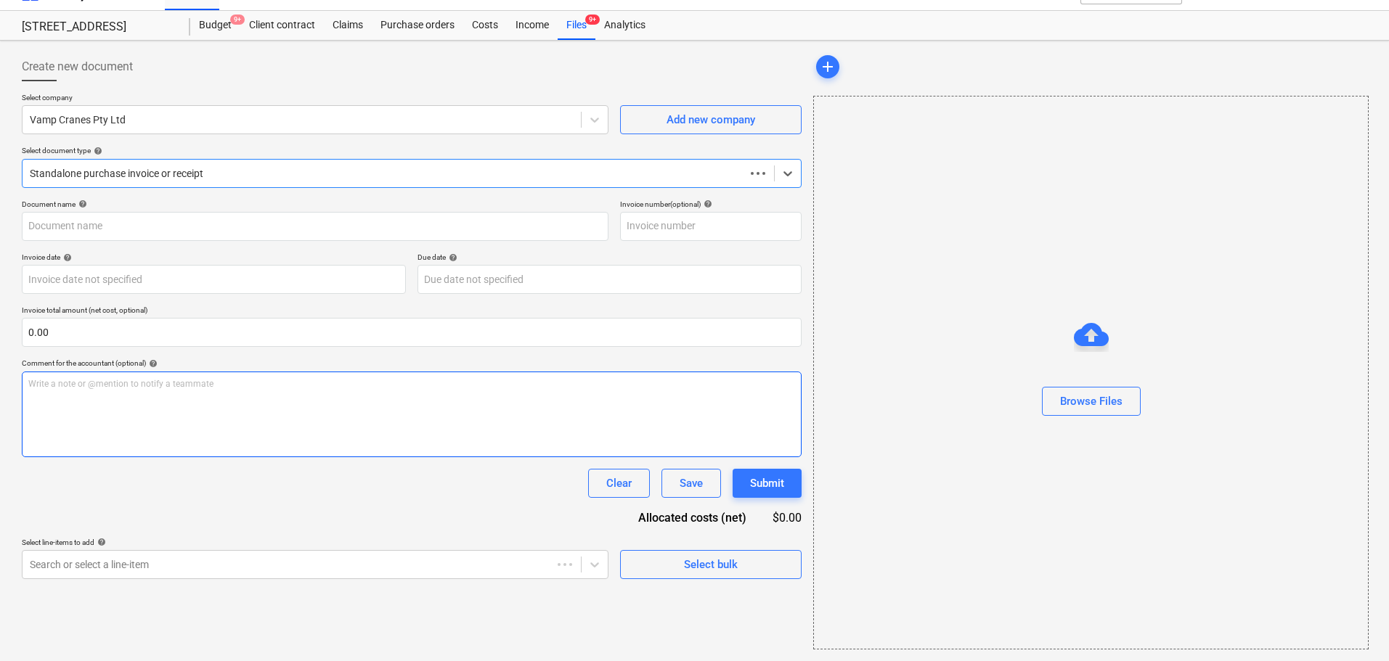
type input "INV-12845"
type input "28 Aug 2025"
type input "17 Sep 2025"
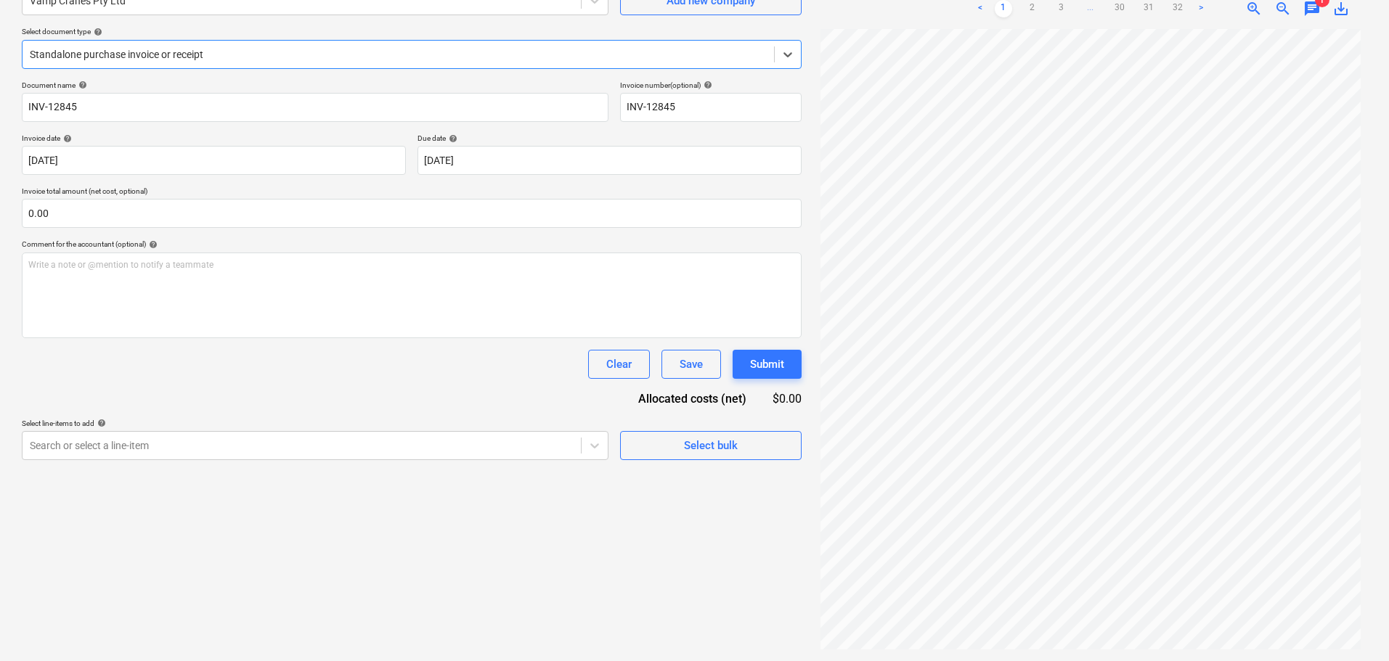
scroll to position [0, 0]
